Goal: Transaction & Acquisition: Purchase product/service

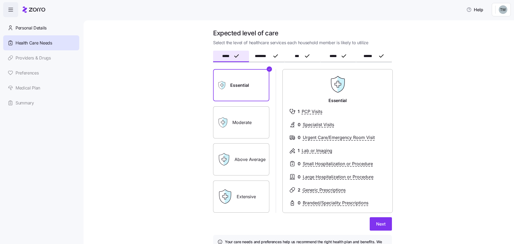
scroll to position [35, 0]
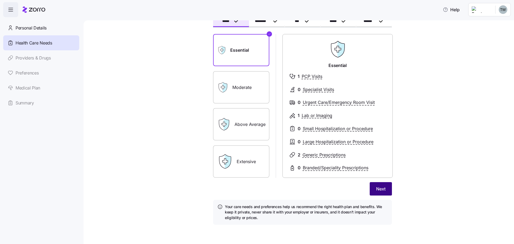
click at [381, 193] on button "Next" at bounding box center [381, 188] width 22 height 13
click at [381, 193] on button "Save" at bounding box center [380, 188] width 23 height 13
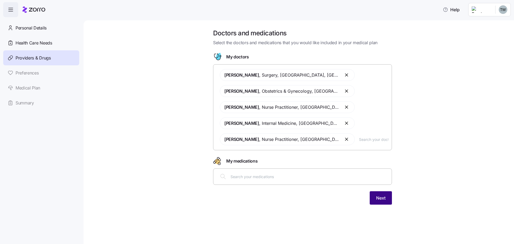
click at [384, 200] on span "Next" at bounding box center [380, 198] width 9 height 6
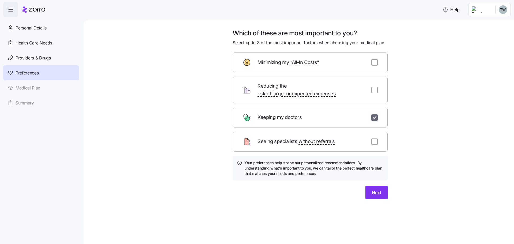
click at [374, 114] on input "checkbox" at bounding box center [374, 117] width 6 height 6
checkbox input "false"
click at [375, 138] on input "checkbox" at bounding box center [374, 141] width 6 height 6
click at [373, 138] on input "checkbox" at bounding box center [374, 141] width 6 height 6
checkbox input "false"
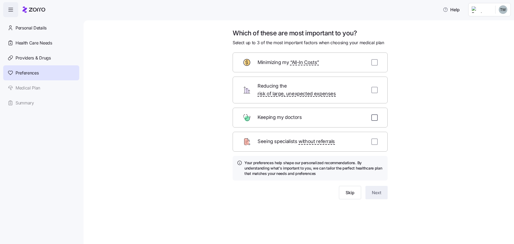
click at [375, 114] on input "checkbox" at bounding box center [374, 117] width 6 height 6
checkbox input "true"
click at [373, 189] on span "Next" at bounding box center [376, 192] width 9 height 6
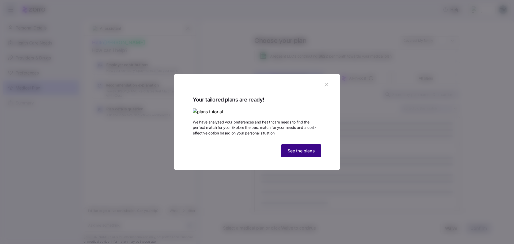
click at [298, 154] on span "See the plans" at bounding box center [300, 150] width 27 height 6
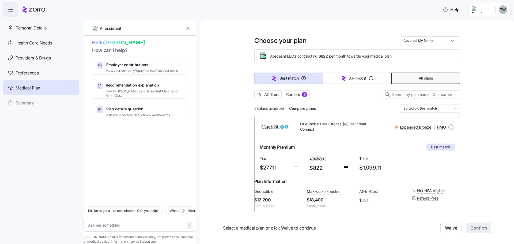
click at [410, 76] on button "All plans" at bounding box center [425, 78] width 69 height 11
type textarea "x"
type input "Sorted by: Premium"
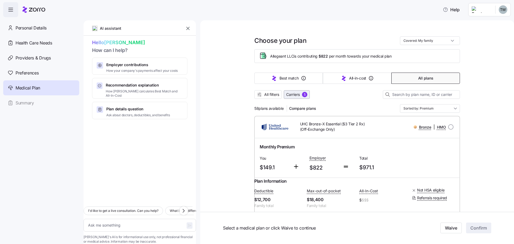
click at [302, 97] on span "5" at bounding box center [304, 94] width 5 height 5
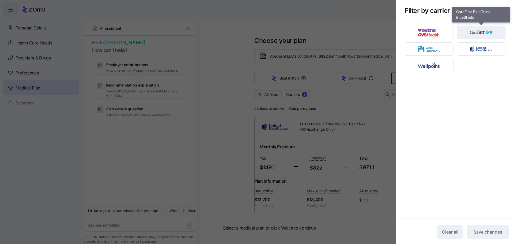
click at [478, 33] on img "button" at bounding box center [480, 32] width 39 height 11
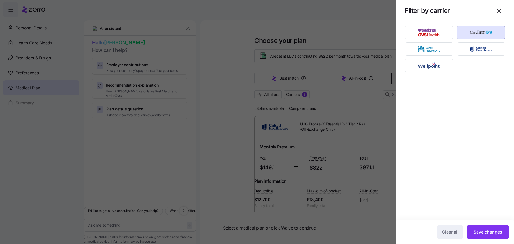
click at [483, 232] on span "Save changes" at bounding box center [487, 232] width 29 height 6
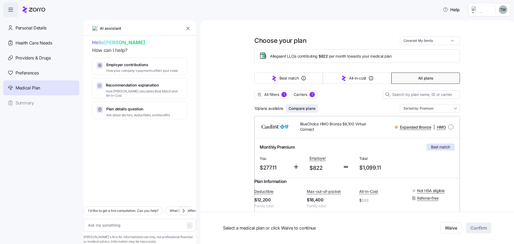
click at [298, 110] on span "Compare plans" at bounding box center [301, 108] width 27 height 5
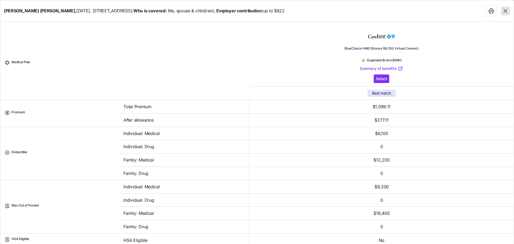
click at [503, 11] on icon "button" at bounding box center [505, 10] width 7 height 7
type textarea "x"
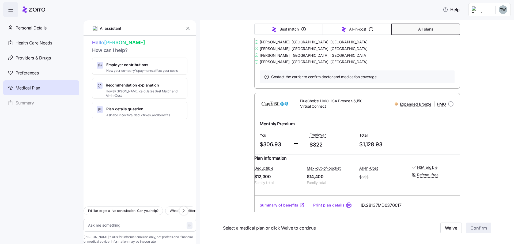
scroll to position [241, 0]
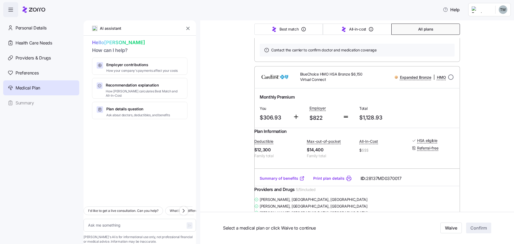
click at [450, 80] on input "radio" at bounding box center [450, 76] width 5 height 5
radio input "true"
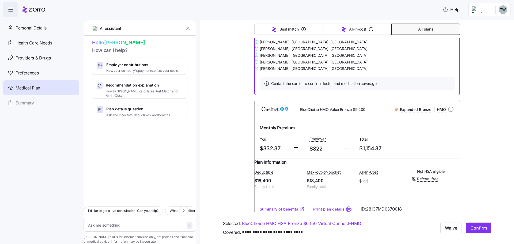
scroll to position [428, 0]
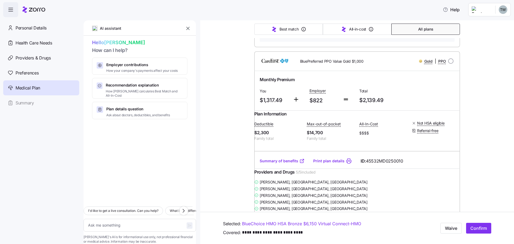
type textarea "x"
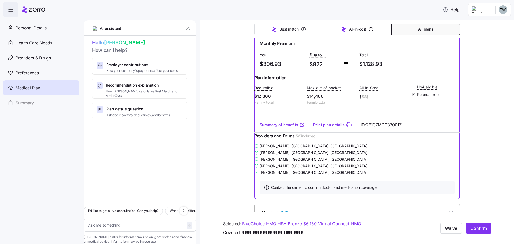
scroll to position [268, 0]
